Goal: Task Accomplishment & Management: Complete application form

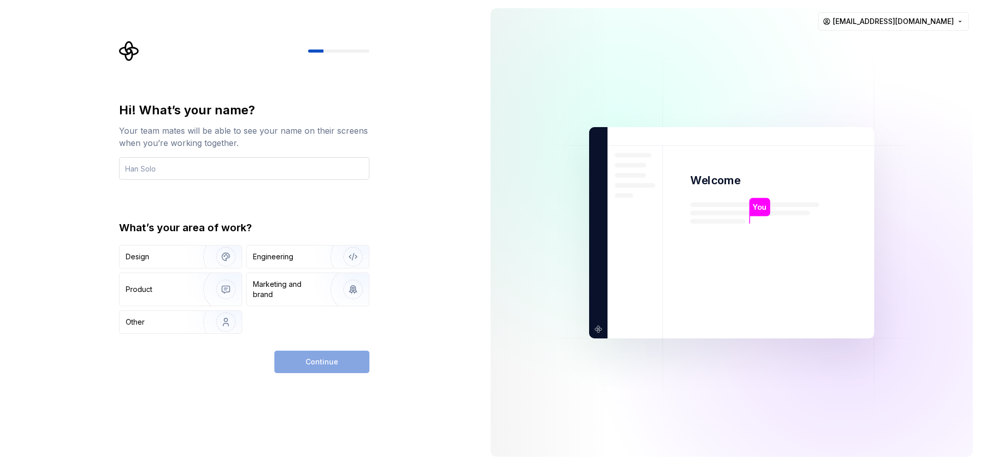
click at [250, 172] on input "text" at bounding box center [244, 168] width 250 height 22
click at [144, 255] on div "Design" at bounding box center [137, 257] width 23 height 10
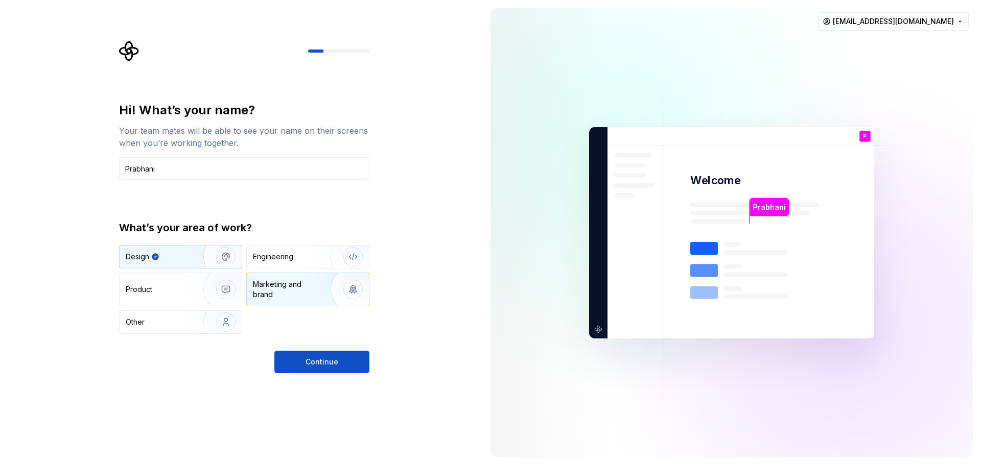
drag, startPoint x: 312, startPoint y: 363, endPoint x: 249, endPoint y: 296, distance: 92.1
click at [249, 296] on div "Hi! What’s your name? Your team mates will be able to see your name on their sc…" at bounding box center [244, 237] width 250 height 271
click at [221, 177] on input "Prabhani" at bounding box center [244, 168] width 250 height 22
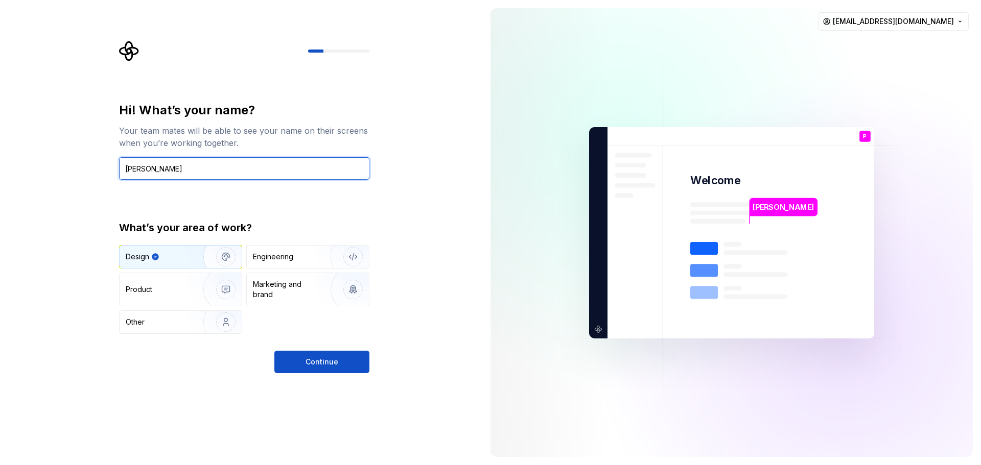
type input "Prabhani"
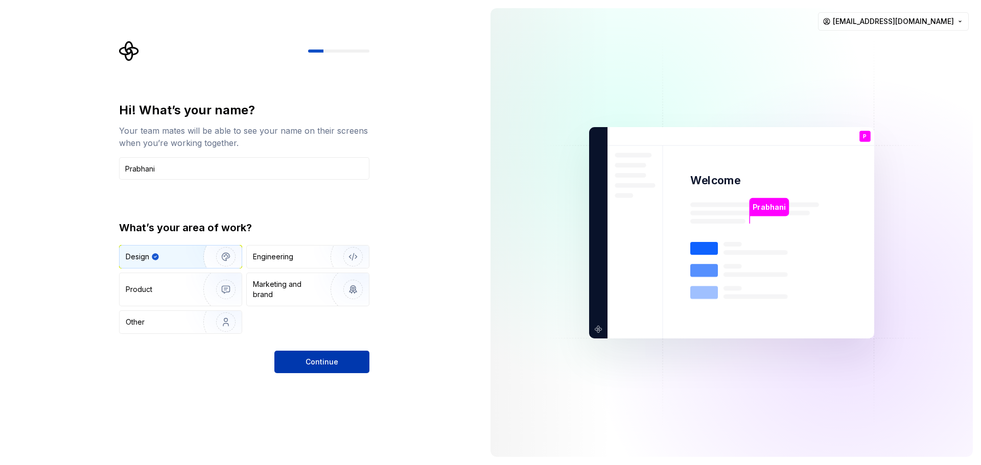
click at [284, 355] on button "Continue" at bounding box center [321, 362] width 95 height 22
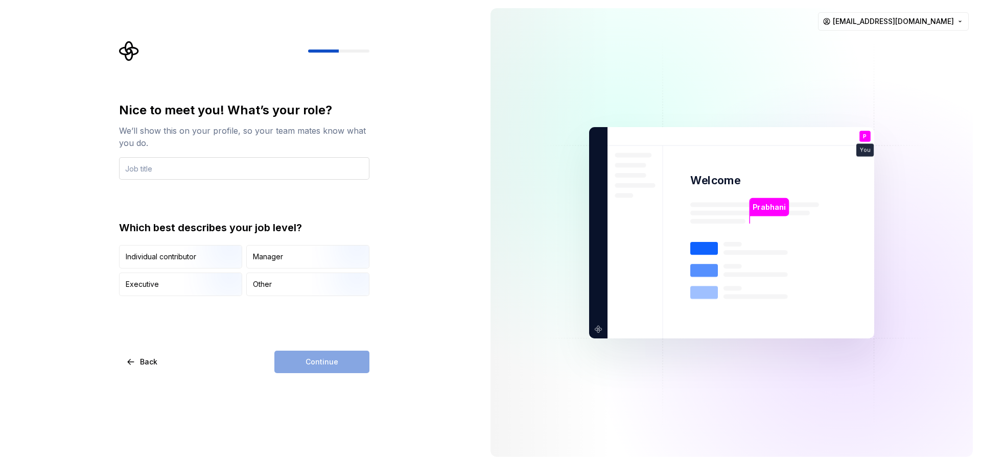
click at [196, 176] on input "text" at bounding box center [244, 168] width 250 height 22
type input "UX Enginner"
click at [278, 258] on div "Manager" at bounding box center [268, 257] width 30 height 10
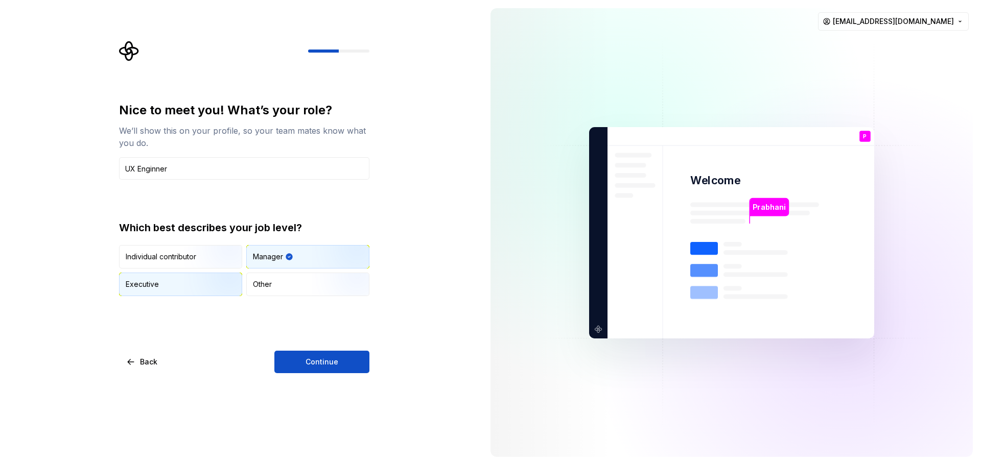
click at [153, 289] on div "Executive" at bounding box center [142, 284] width 33 height 10
click at [318, 360] on span "Continue" at bounding box center [321, 362] width 33 height 10
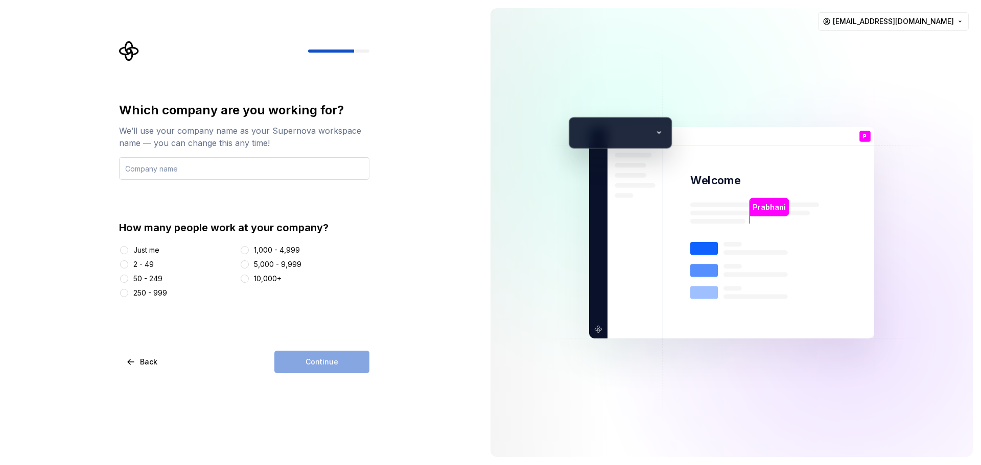
click at [148, 172] on input "text" at bounding box center [244, 168] width 250 height 22
type input "Limark Technologies"
click at [122, 263] on button "2 - 49" at bounding box center [124, 264] width 8 height 8
